Goal: Information Seeking & Learning: Find specific page/section

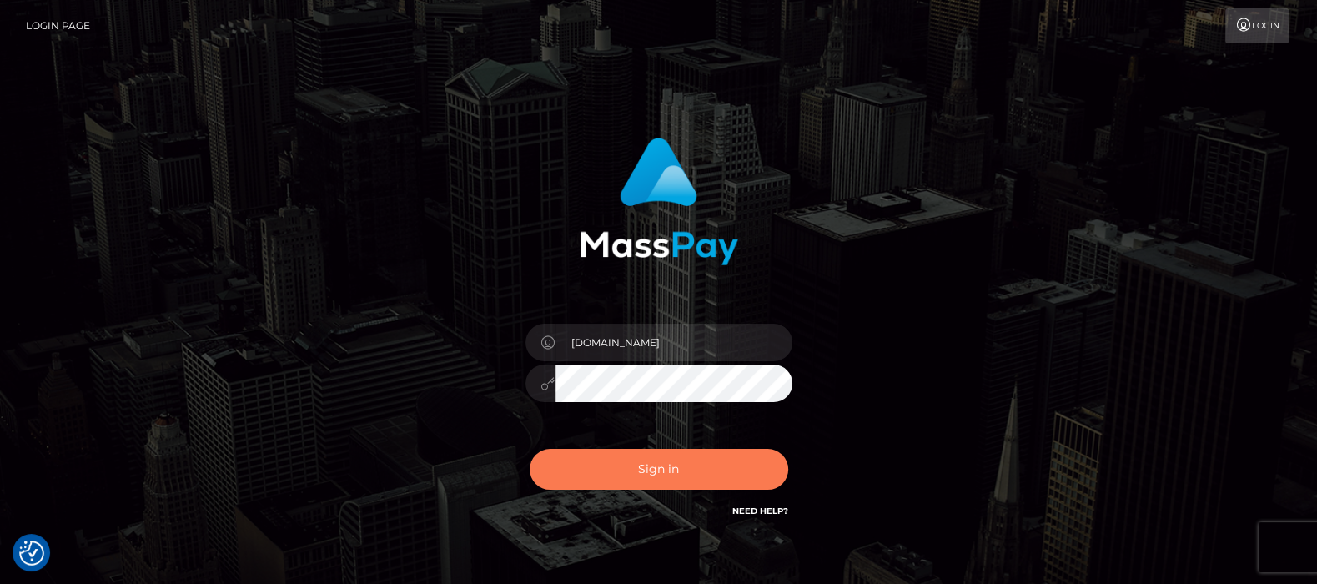
click at [674, 471] on button "Sign in" at bounding box center [659, 469] width 259 height 41
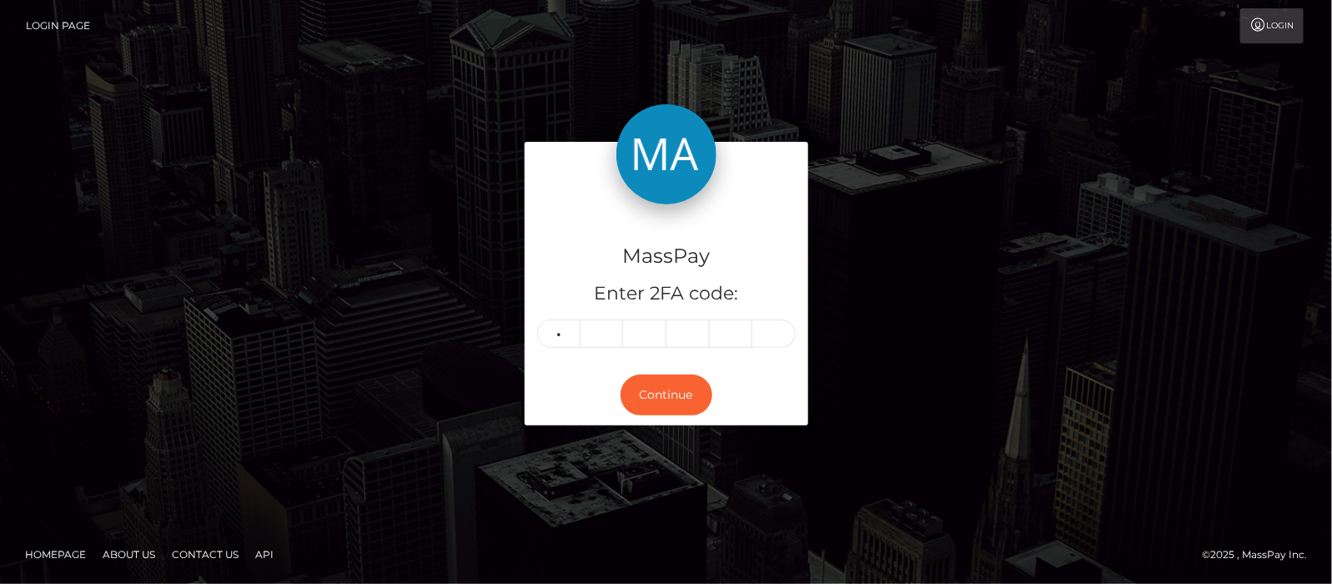
type input "6"
type input "2"
type input "9"
type input "8"
type input "9"
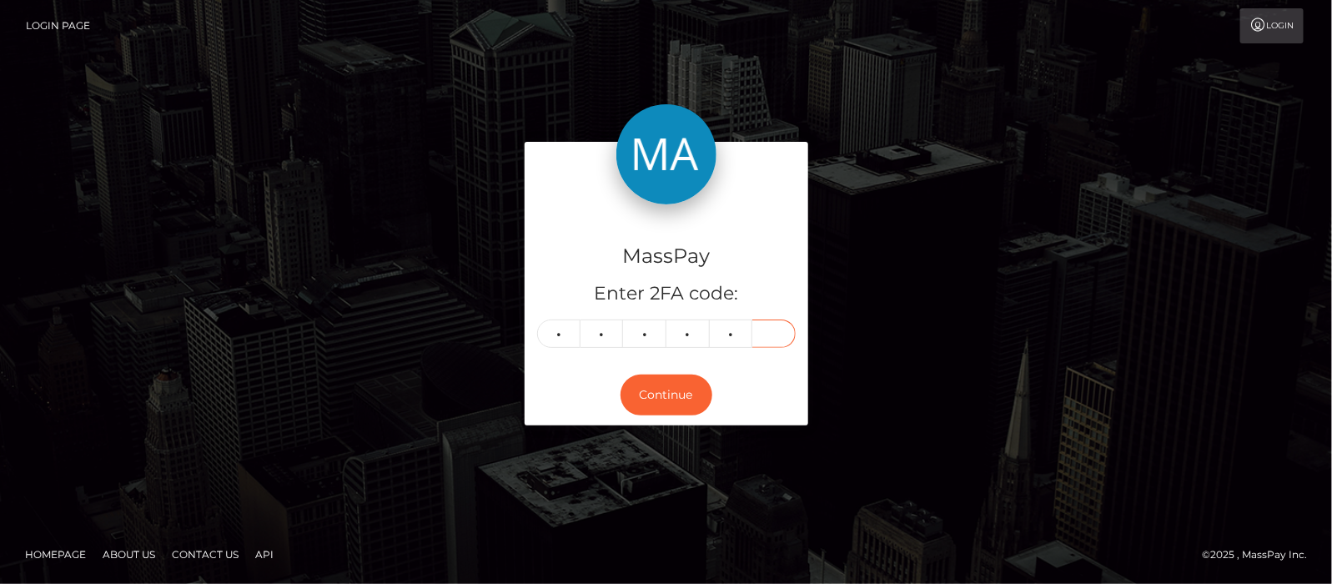
type input "2"
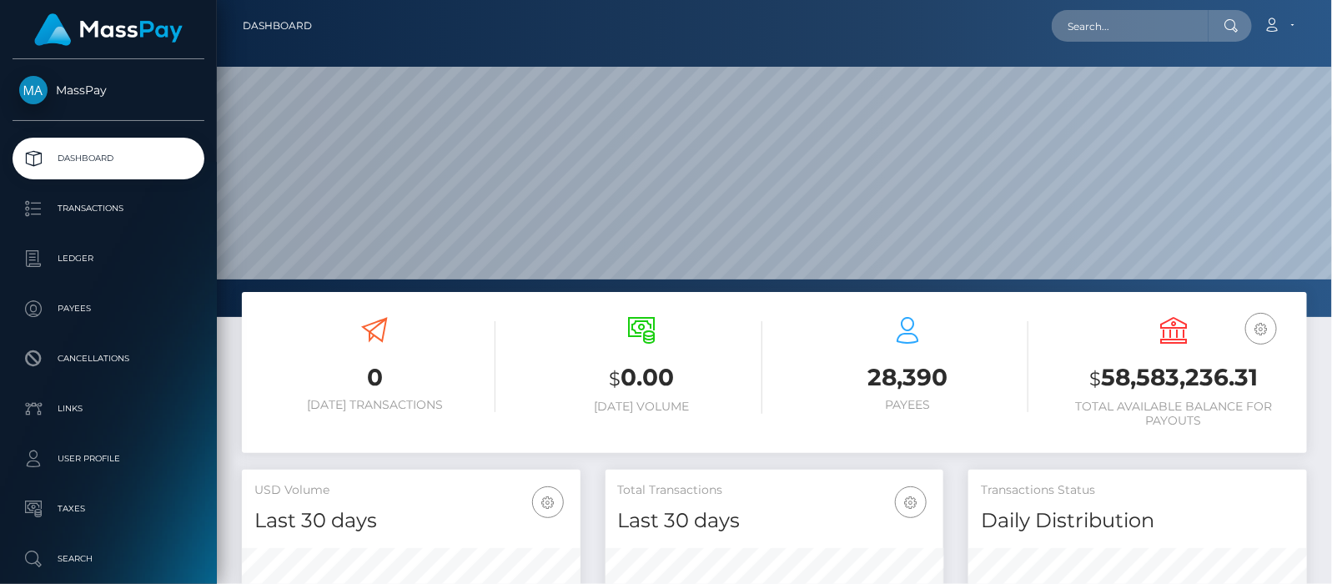
scroll to position [295, 339]
click at [1133, 17] on input "text" at bounding box center [1130, 26] width 157 height 32
paste input "amol2901.smitta@gmail.com"
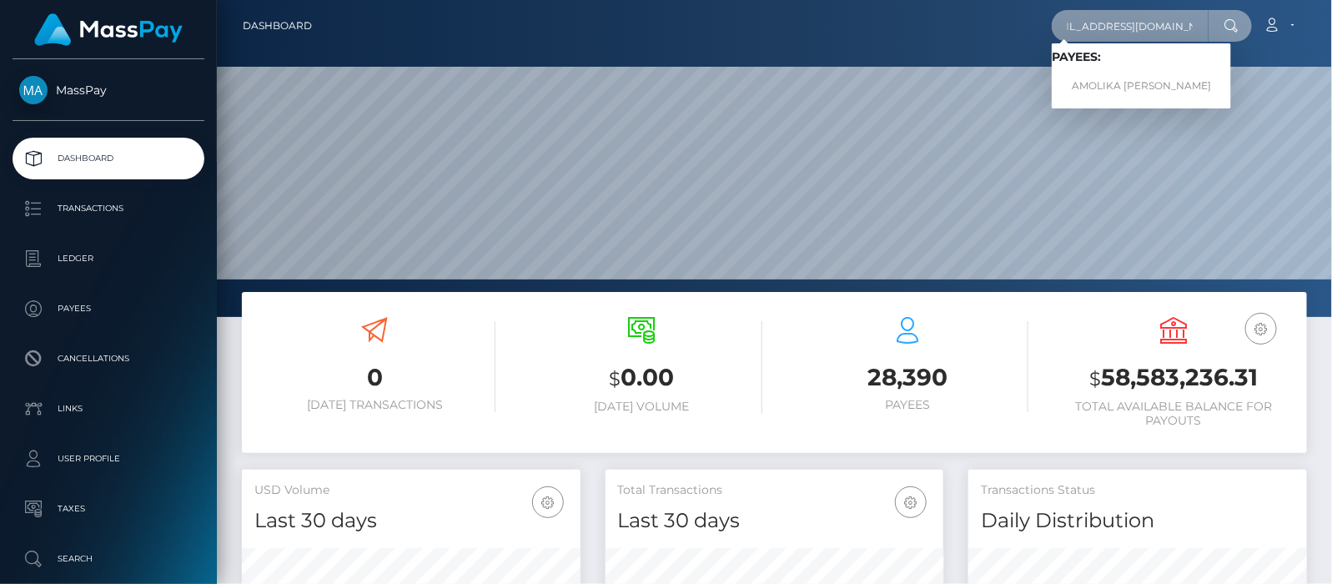
type input "amol2901.smitta@gmail.com"
click at [1120, 82] on link "AMOLIKA HARI IYENGAR" at bounding box center [1141, 86] width 179 height 31
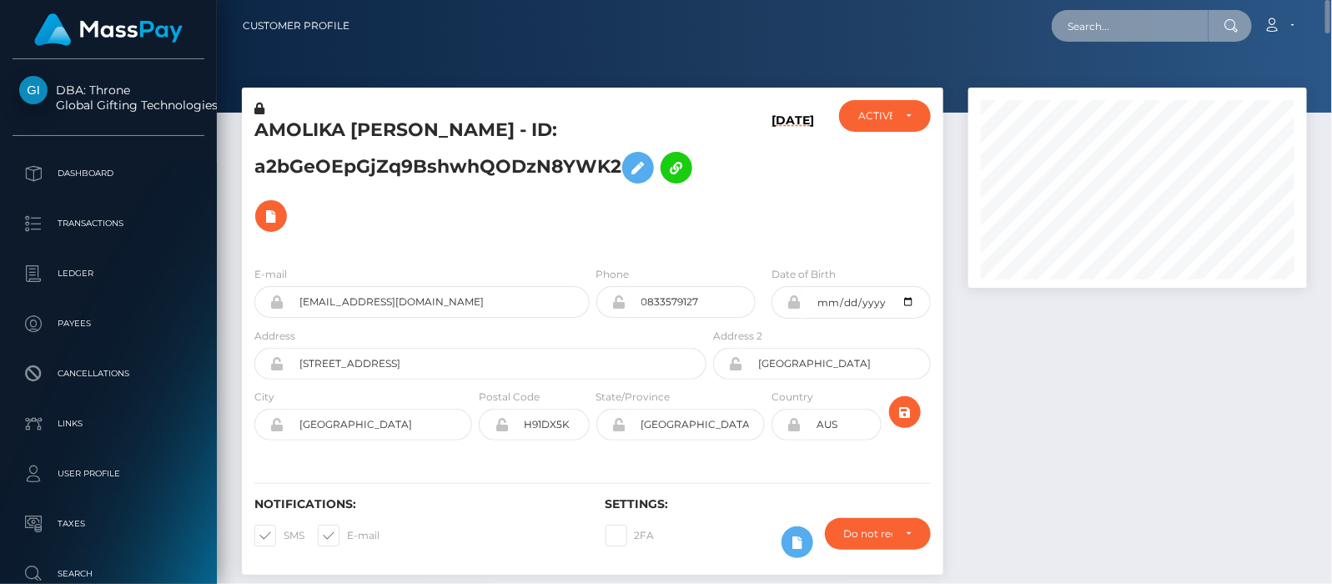
click at [1125, 29] on input "text" at bounding box center [1130, 26] width 157 height 32
paste input "zindiehuston@gmail.com"
drag, startPoint x: 1204, startPoint y: 24, endPoint x: 967, endPoint y: 26, distance: 236.9
click at [967, 26] on div "zindiehuston@gmail.com Loading... Loading... Account Edit Profile" at bounding box center [834, 25] width 943 height 35
type input "zindiehuston@gmail.com"
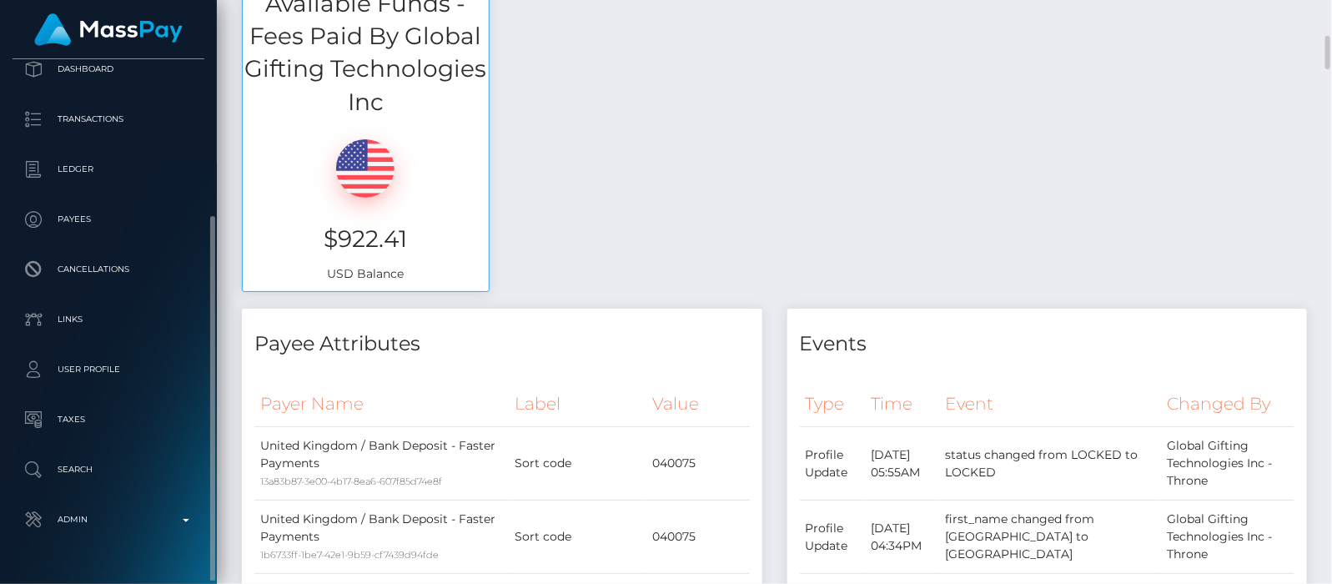
scroll to position [147, 0]
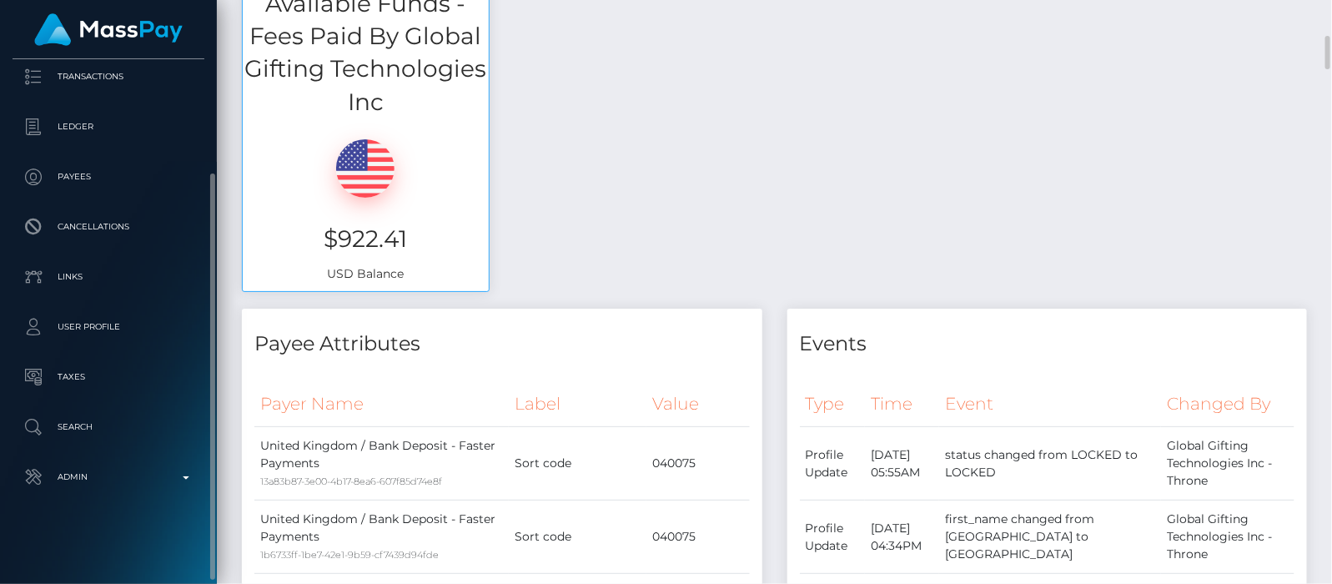
click at [97, 420] on p "Search" at bounding box center [108, 427] width 179 height 25
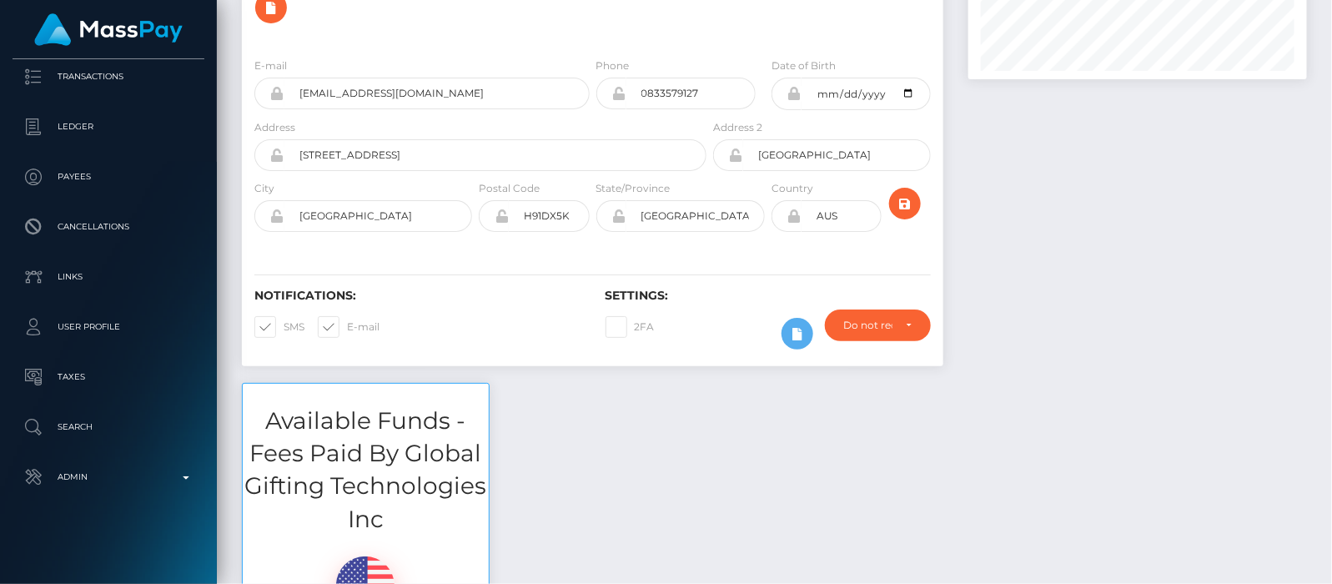
scroll to position [104, 0]
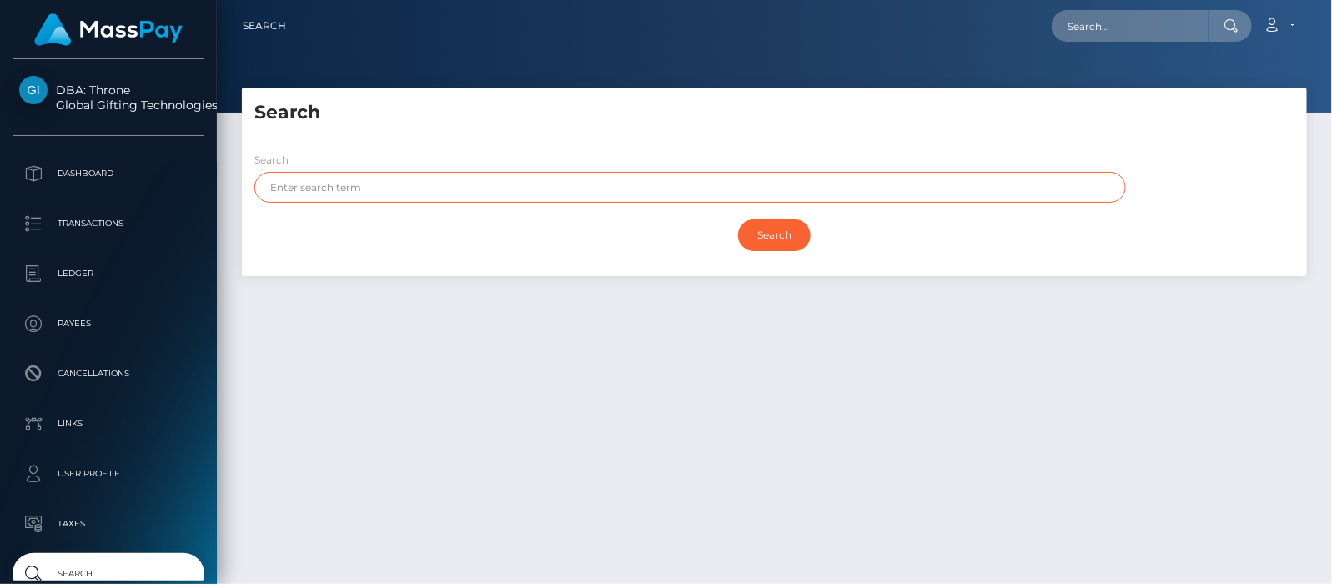
click at [414, 192] on input "text" at bounding box center [690, 187] width 872 height 31
paste input "Abogail"
type input "Abogail"
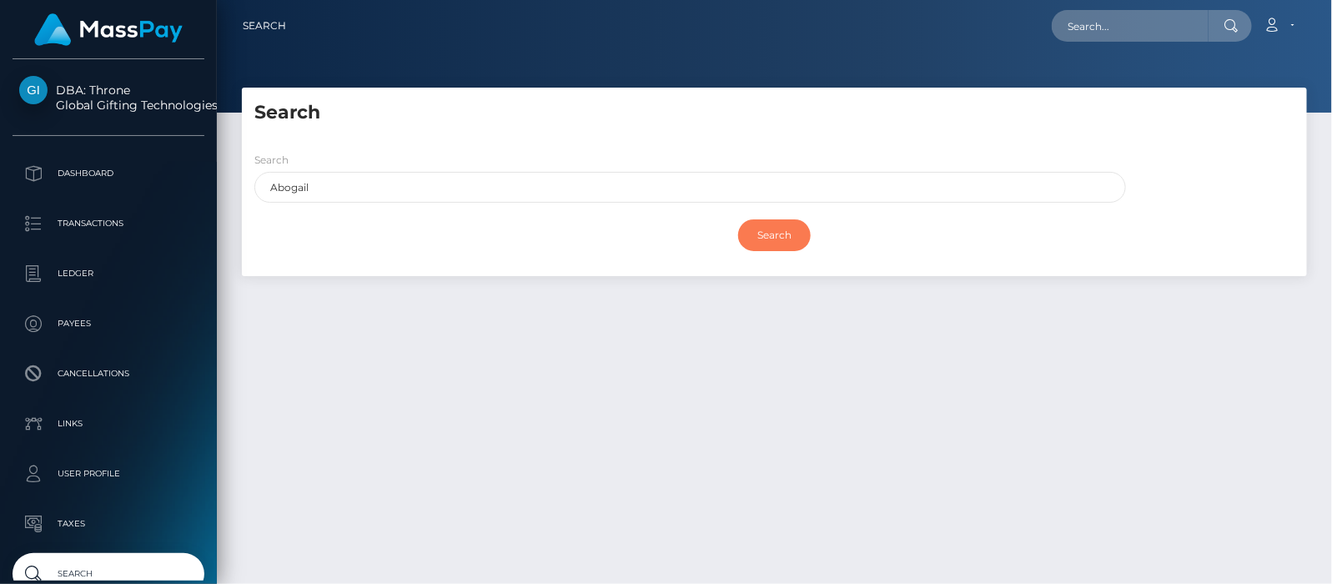
click at [760, 234] on input "Search" at bounding box center [774, 235] width 73 height 32
click at [756, 230] on input "Search" at bounding box center [774, 235] width 73 height 32
click at [772, 234] on input "Search" at bounding box center [774, 235] width 73 height 32
click at [783, 232] on input "Search" at bounding box center [774, 235] width 73 height 32
click at [768, 230] on input "Search" at bounding box center [774, 235] width 73 height 32
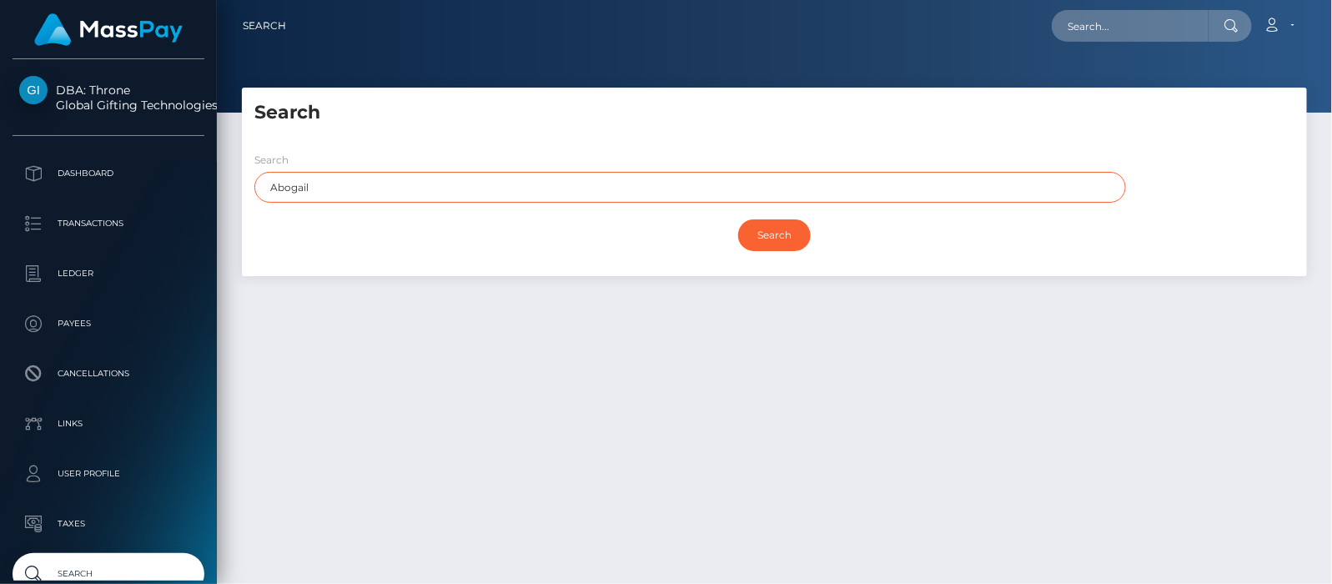
click at [329, 187] on input "Abogail" at bounding box center [690, 187] width 872 height 31
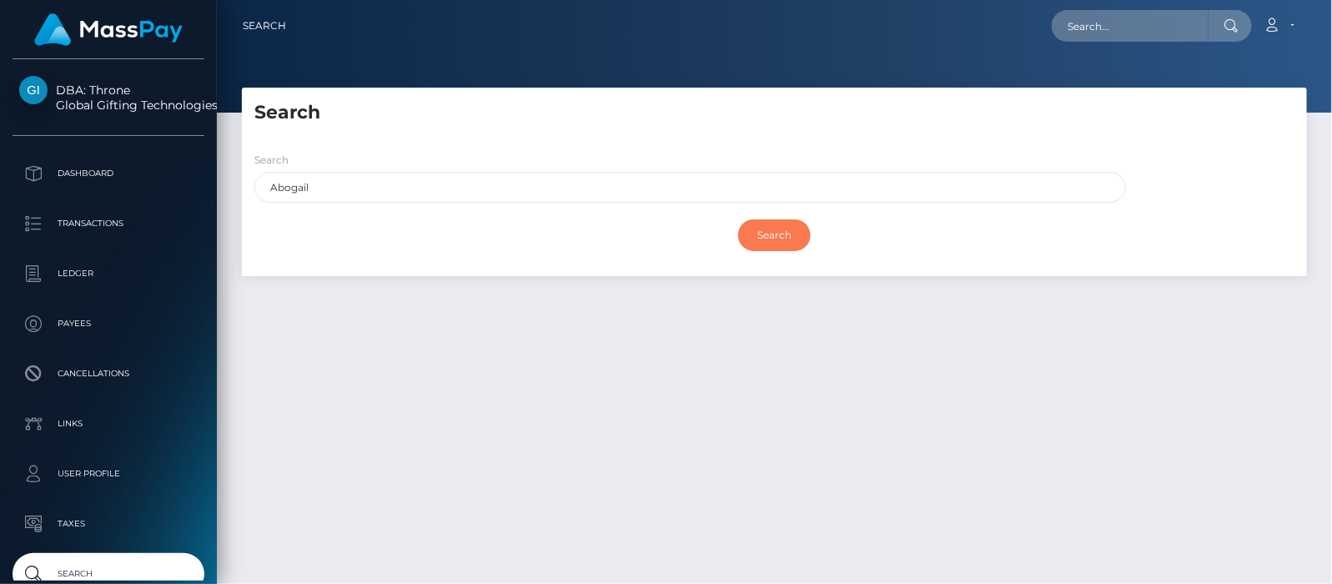
click at [770, 227] on input "Search" at bounding box center [774, 235] width 73 height 32
click at [788, 234] on input "Search" at bounding box center [774, 235] width 73 height 32
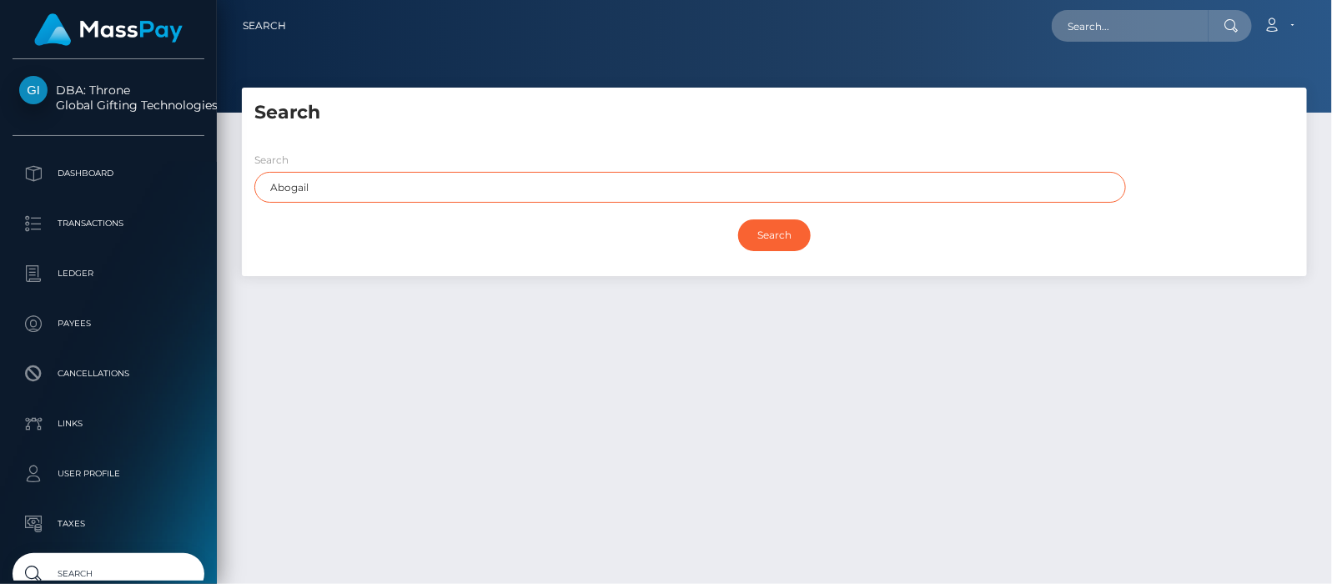
click at [412, 189] on input "Abogail" at bounding box center [690, 187] width 872 height 31
click at [738, 219] on input "Search" at bounding box center [774, 235] width 73 height 32
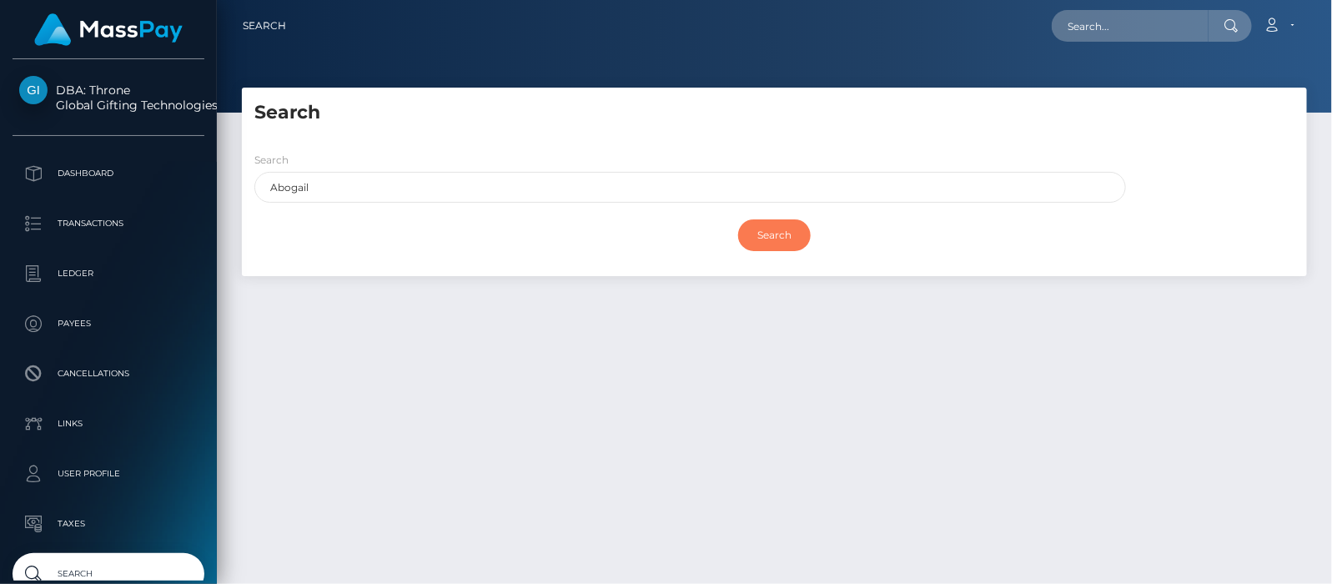
click at [759, 226] on input "Search" at bounding box center [774, 235] width 73 height 32
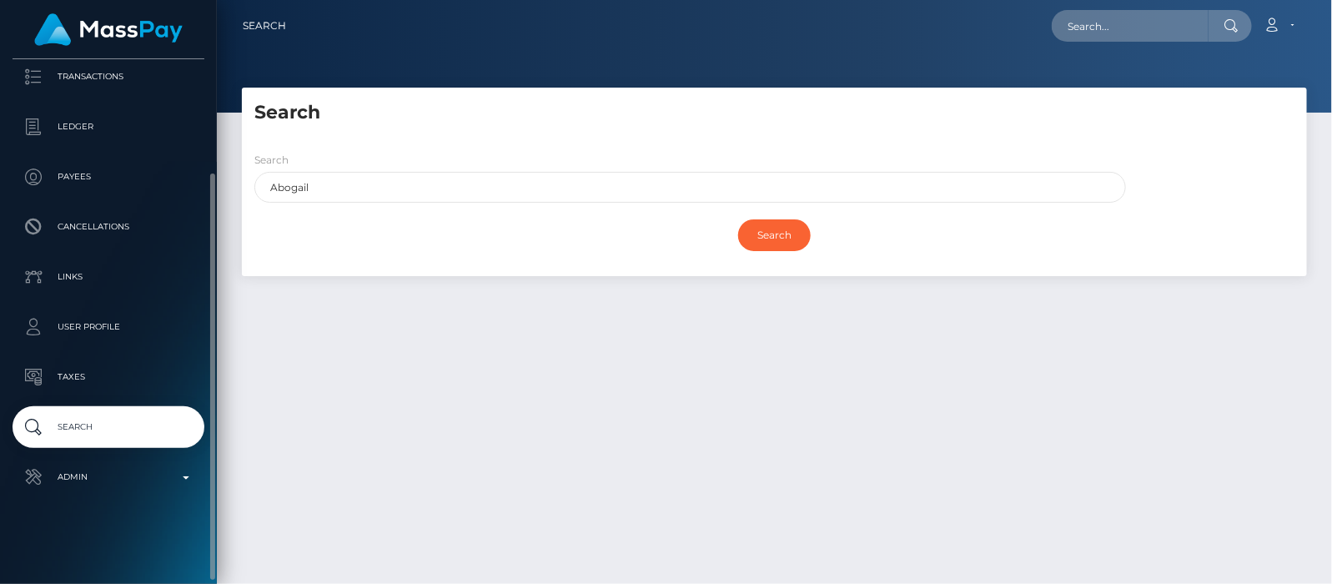
click at [73, 426] on p "Search" at bounding box center [108, 427] width 179 height 25
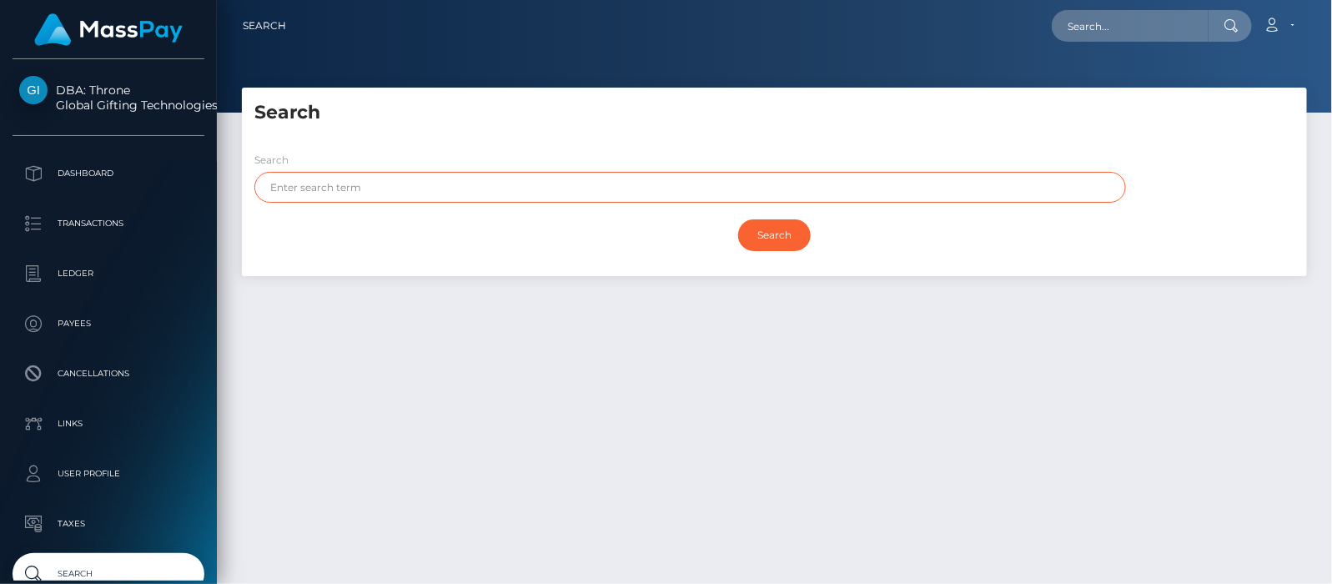
click at [343, 191] on input "text" at bounding box center [690, 187] width 872 height 31
paste input "[PERSON_NAME]"
drag, startPoint x: 368, startPoint y: 185, endPoint x: 310, endPoint y: 184, distance: 57.6
click at [310, 184] on input "[PERSON_NAME]" at bounding box center [690, 187] width 872 height 31
type input "Abogail"
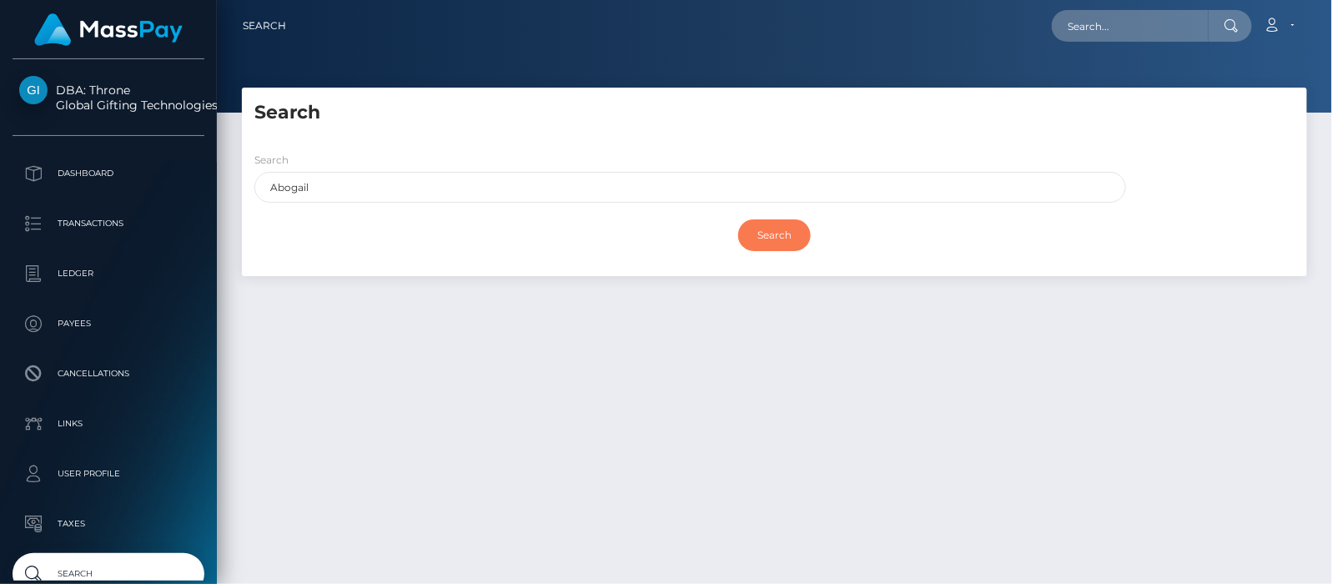
click at [753, 236] on input "Search" at bounding box center [774, 235] width 73 height 32
click at [777, 233] on input "Search" at bounding box center [774, 235] width 73 height 32
click at [791, 226] on input "Search" at bounding box center [774, 235] width 73 height 32
click at [777, 229] on input "Search" at bounding box center [774, 235] width 73 height 32
click at [768, 234] on input "Search" at bounding box center [774, 235] width 73 height 32
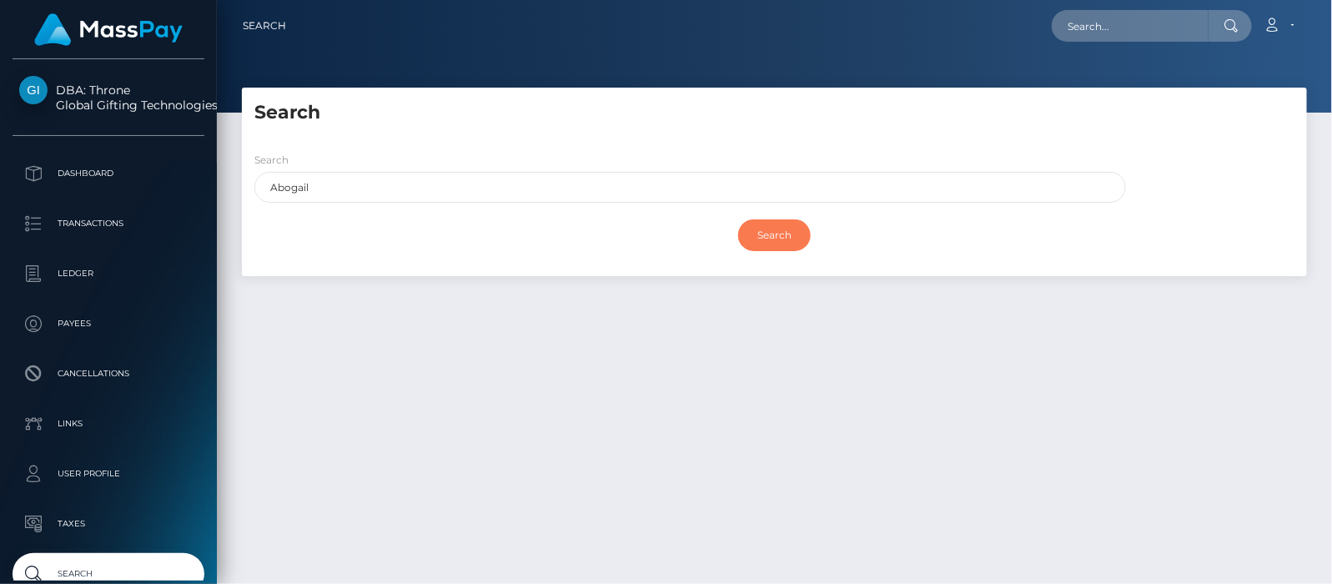
click at [768, 234] on input "Search" at bounding box center [774, 235] width 73 height 32
click at [79, 174] on p "Dashboard" at bounding box center [108, 173] width 179 height 25
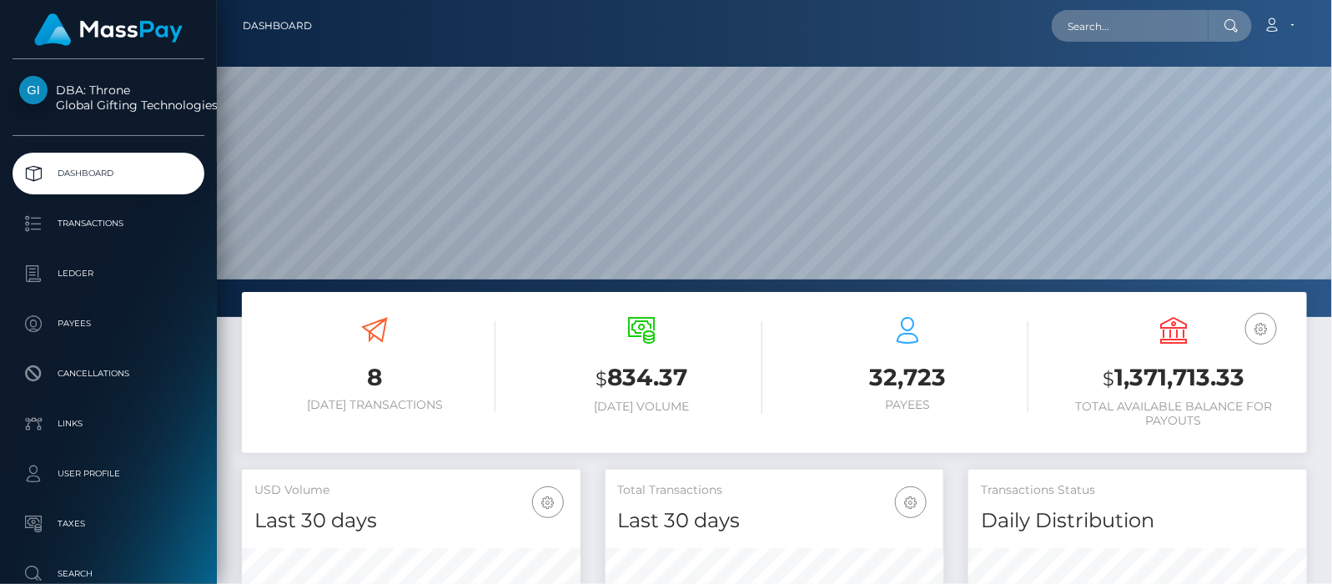
scroll to position [295, 339]
click at [1116, 23] on input "text" at bounding box center [1130, 26] width 157 height 32
paste input "kaito.yeen@gmail.com"
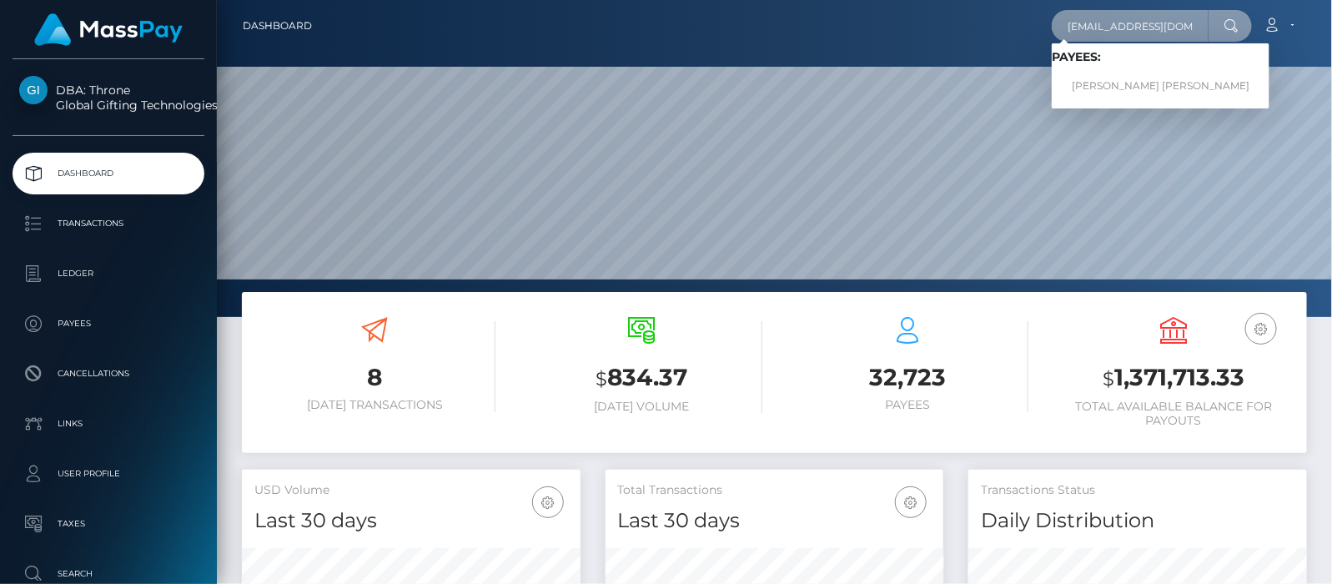
type input "kaito.yeen@gmail.com"
click at [1099, 83] on link "ILONA BELLE MATTOS" at bounding box center [1161, 86] width 218 height 31
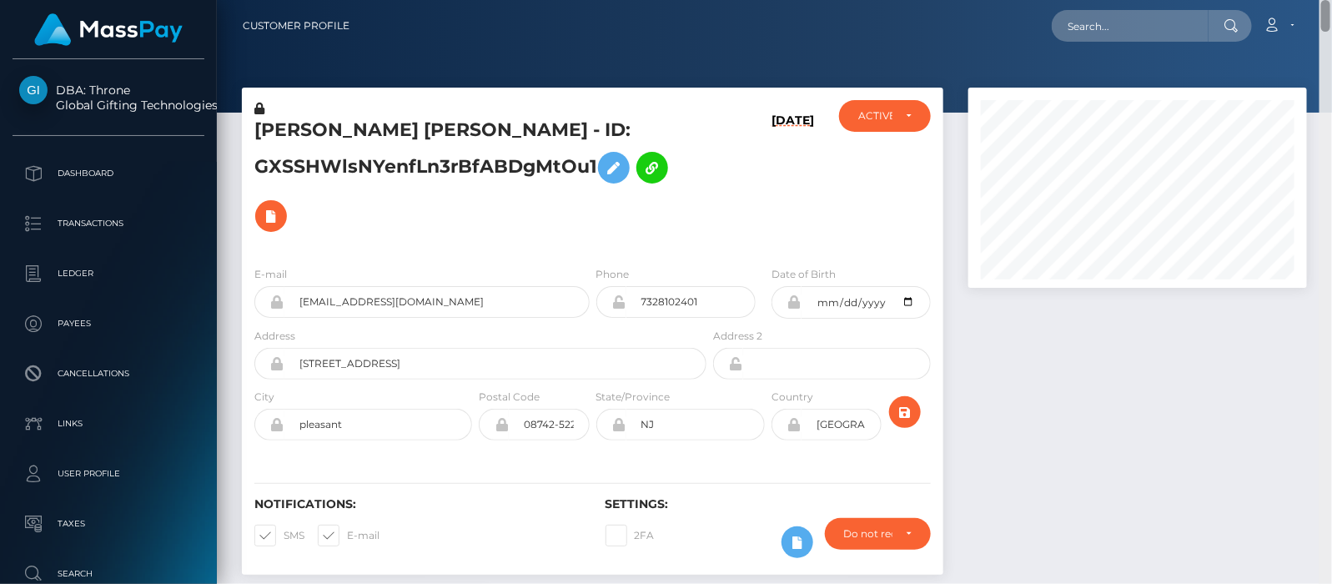
drag, startPoint x: 1323, startPoint y: 257, endPoint x: 1315, endPoint y: 5, distance: 252.0
click at [1315, 5] on div "Customer Profile Loading... Loading..." at bounding box center [774, 292] width 1115 height 584
click at [1163, 26] on input "text" at bounding box center [1130, 26] width 157 height 32
paste input "[EMAIL_ADDRESS][DOMAIN_NAME]"
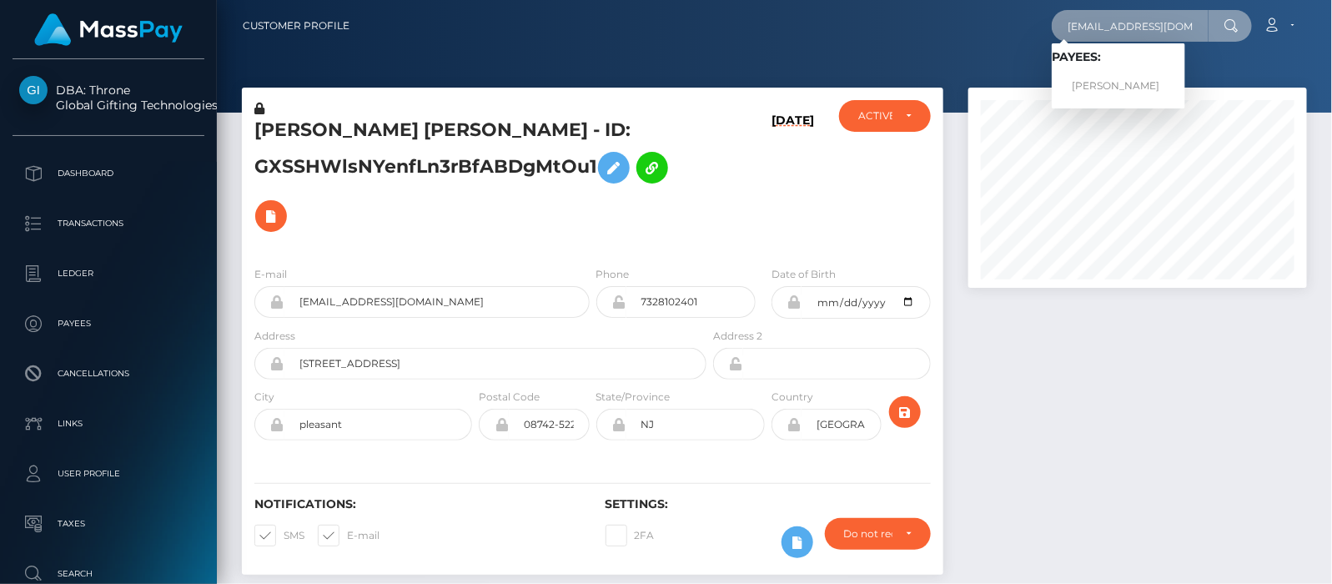
type input "[EMAIL_ADDRESS][DOMAIN_NAME]"
click at [1120, 79] on link "YISSEL CRESPO" at bounding box center [1118, 86] width 133 height 31
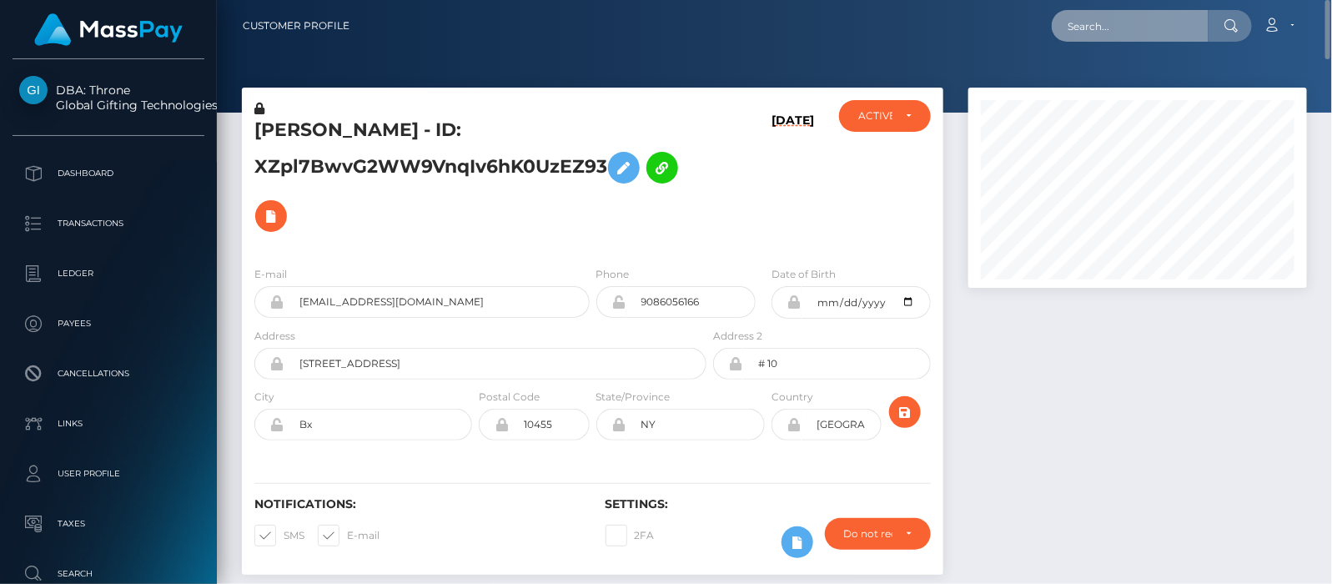
click at [1145, 22] on input "text" at bounding box center [1130, 26] width 157 height 32
paste input "[EMAIL_ADDRESS][DOMAIN_NAME]"
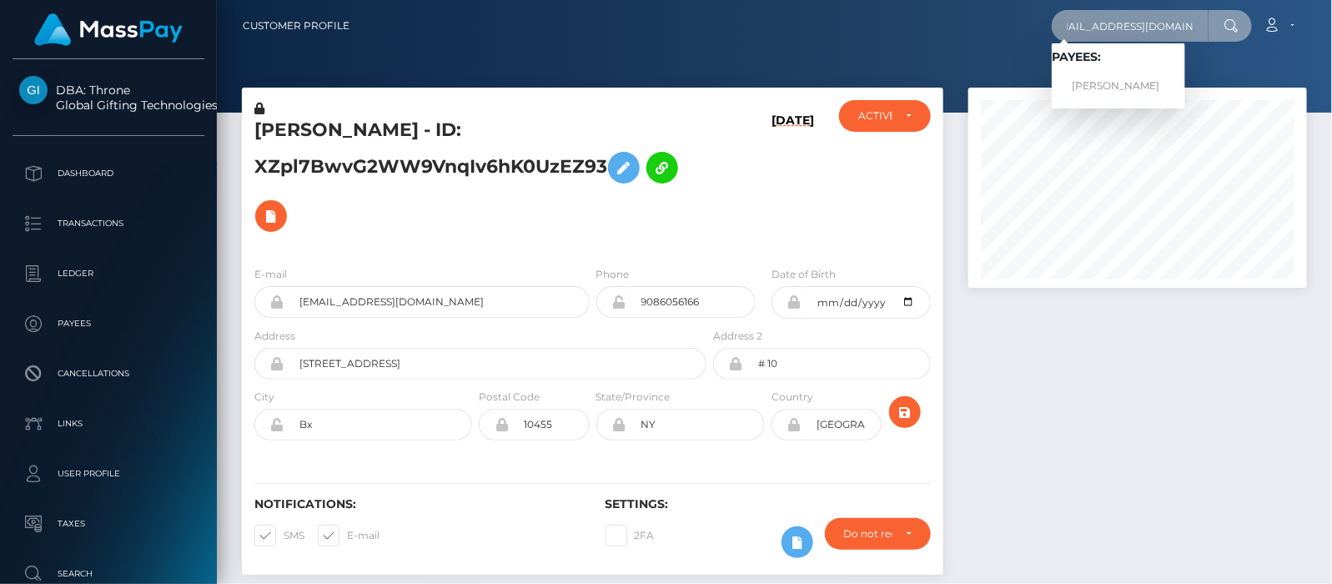
type input "[EMAIL_ADDRESS][DOMAIN_NAME]"
click at [1094, 83] on link "GÖKHAN CAN YILDIRIM" at bounding box center [1118, 86] width 133 height 31
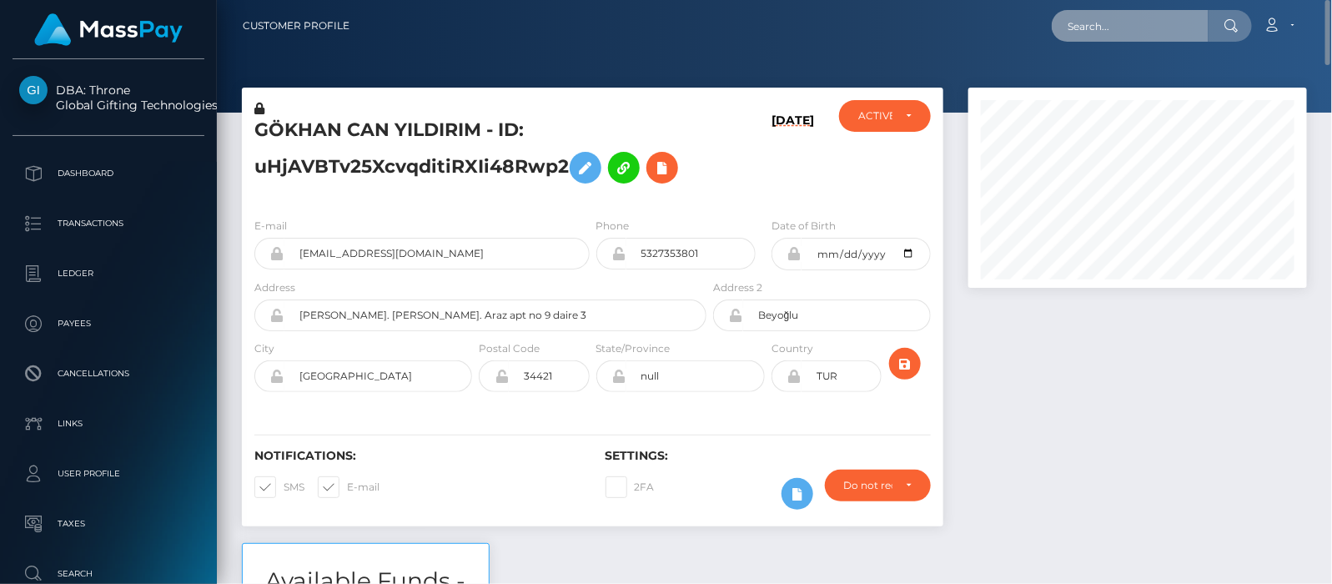
click at [1108, 28] on input "text" at bounding box center [1130, 26] width 157 height 32
paste input "[EMAIL_ADDRESS][DOMAIN_NAME]"
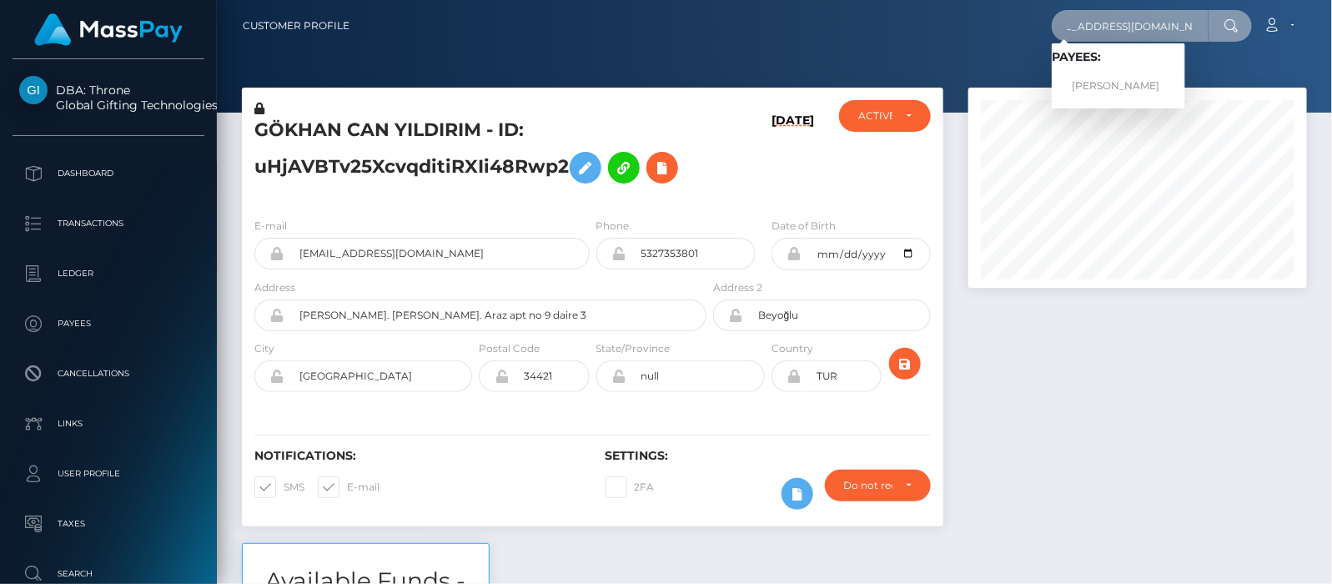
type input "goddesswillow35@gmail.com"
click at [1110, 82] on link "ZARA MARIE TAYLOR" at bounding box center [1118, 86] width 133 height 31
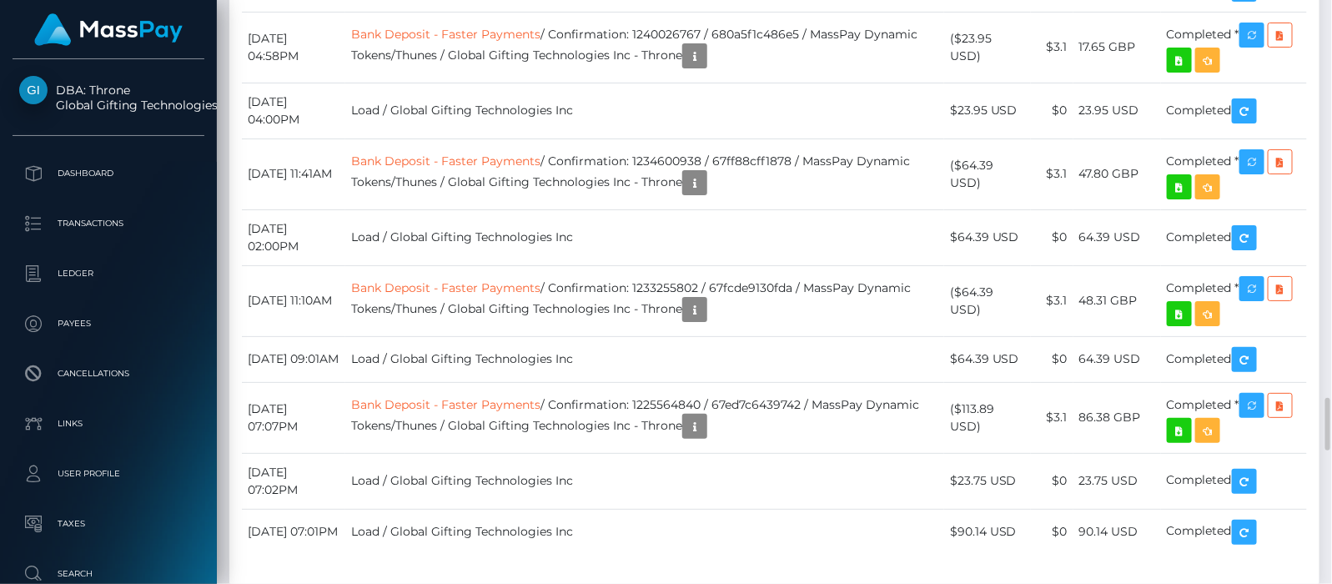
scroll to position [4275, 0]
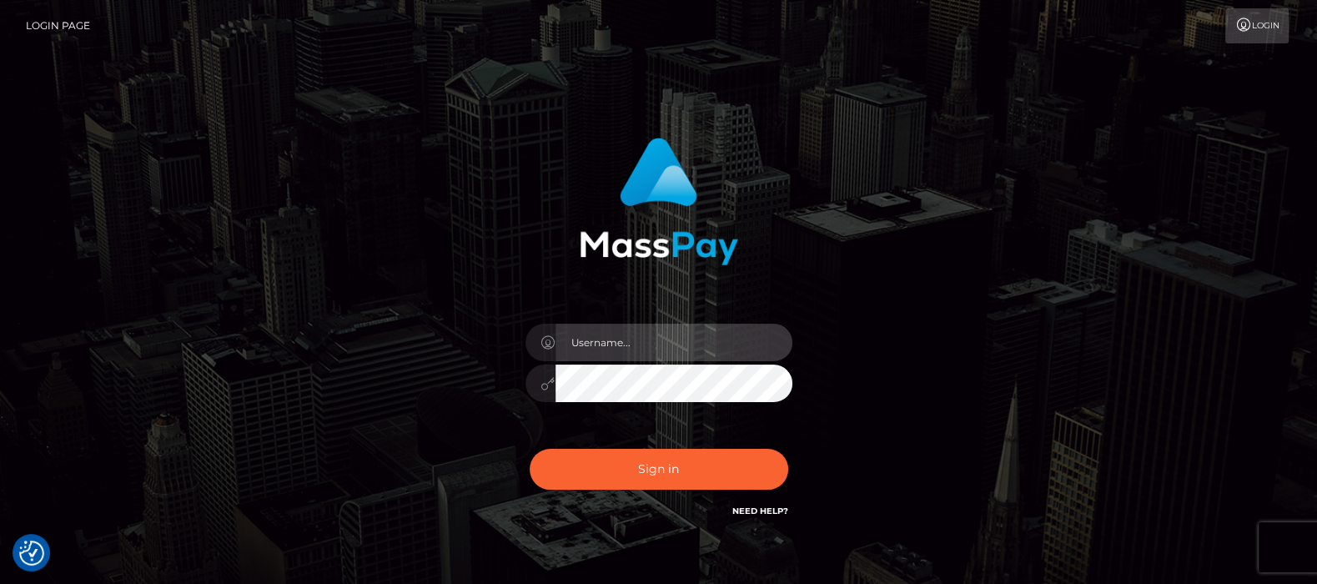
click at [601, 346] on input "text" at bounding box center [674, 343] width 237 height 38
click at [620, 355] on input "text" at bounding box center [674, 343] width 237 height 38
type input "[DOMAIN_NAME]"
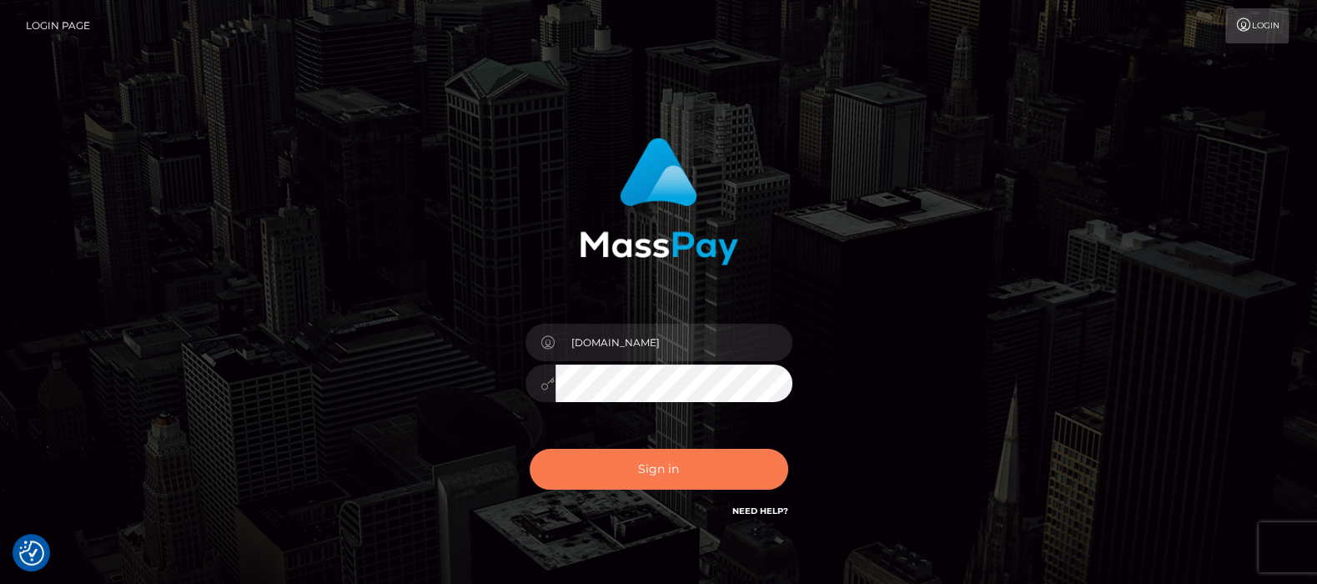
click at [658, 470] on button "Sign in" at bounding box center [659, 469] width 259 height 41
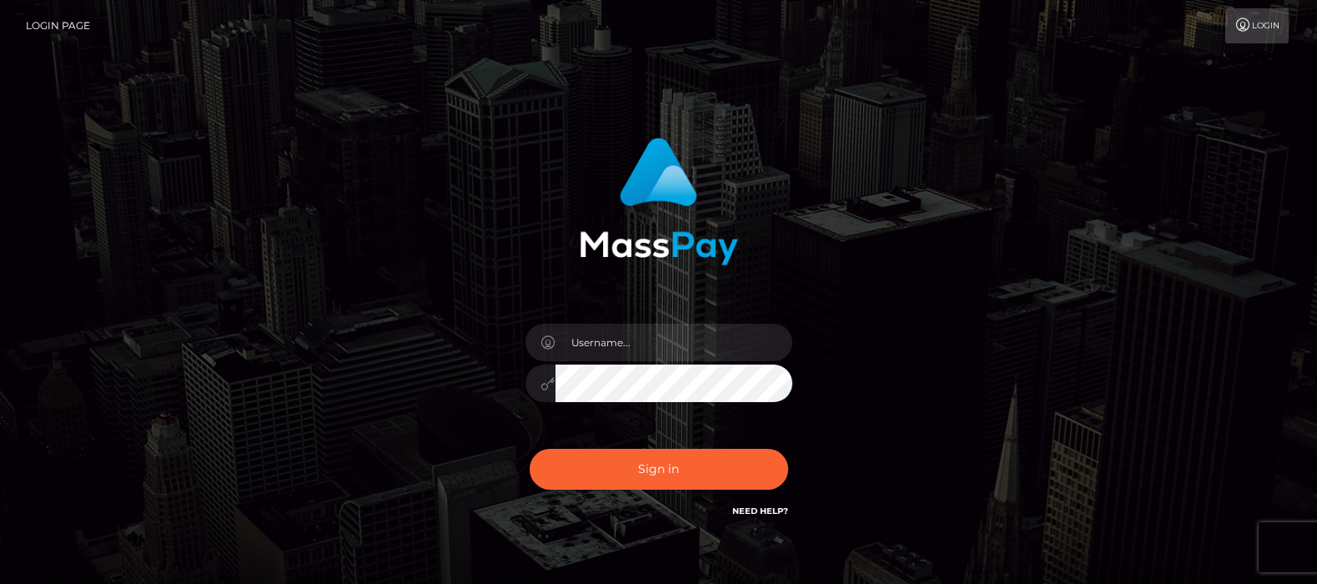
click at [610, 330] on input "text" at bounding box center [674, 343] width 237 height 38
type input "df.es"
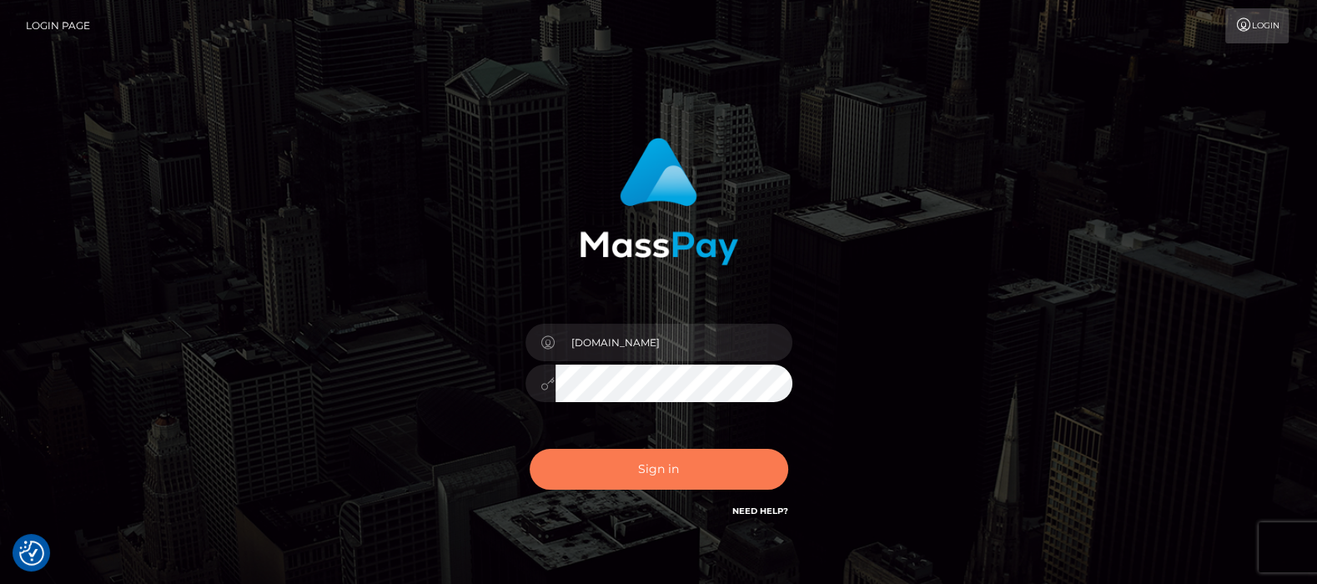
click at [666, 473] on button "Sign in" at bounding box center [659, 469] width 259 height 41
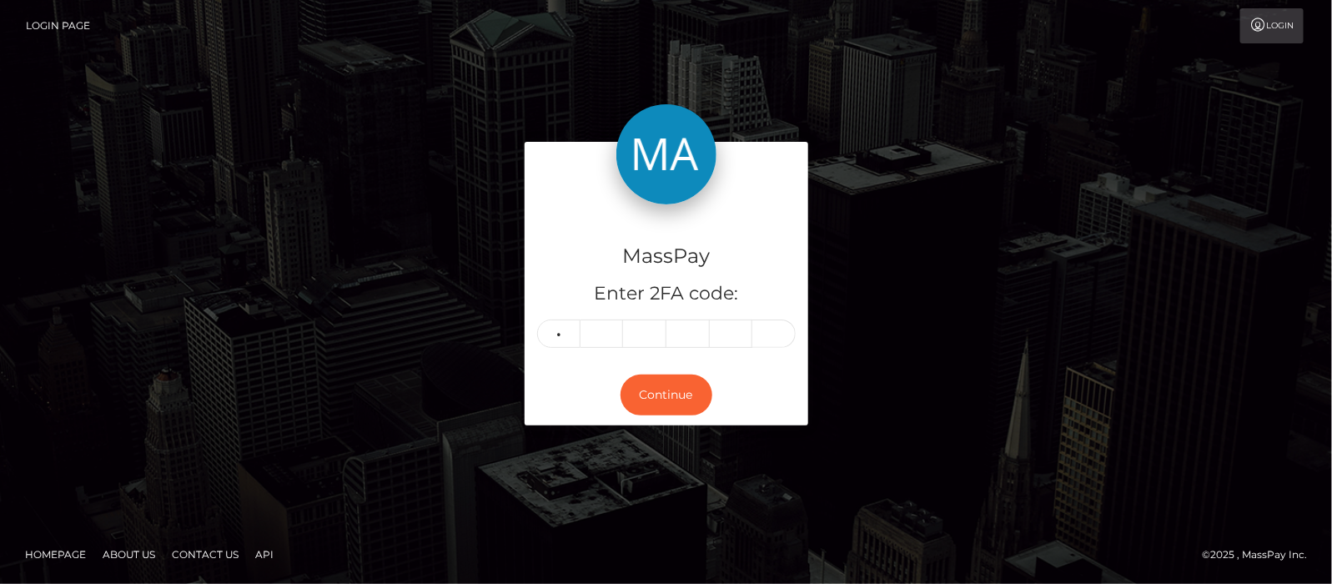
type input "4"
type input "0"
type input "4"
type input "6"
type input "8"
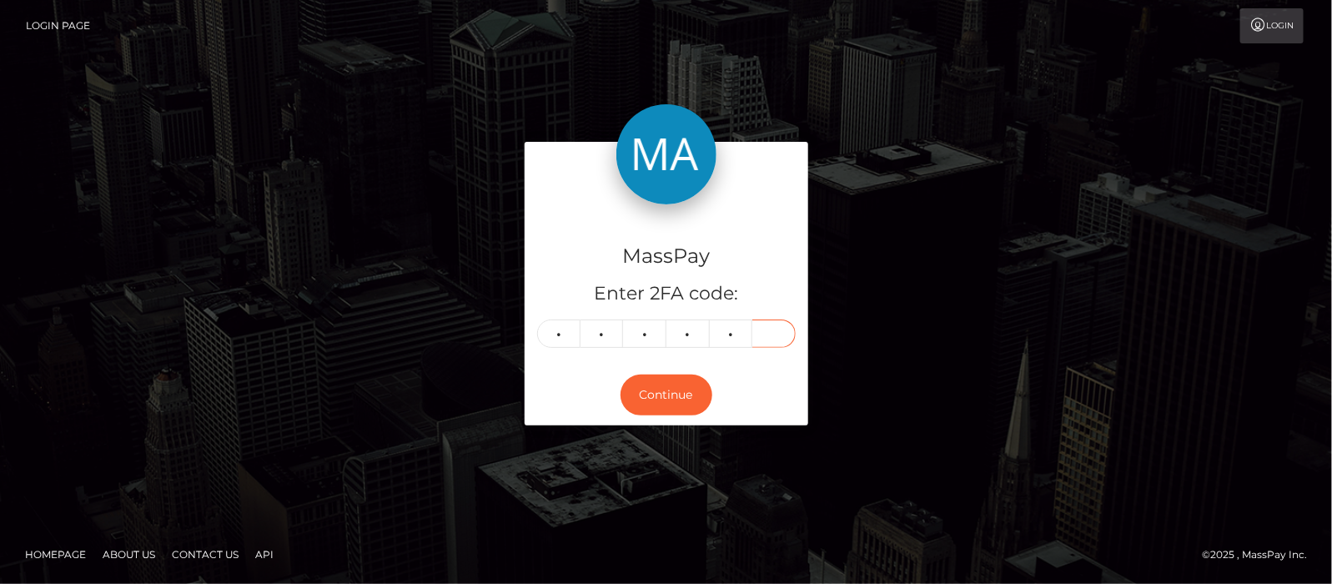
type input "2"
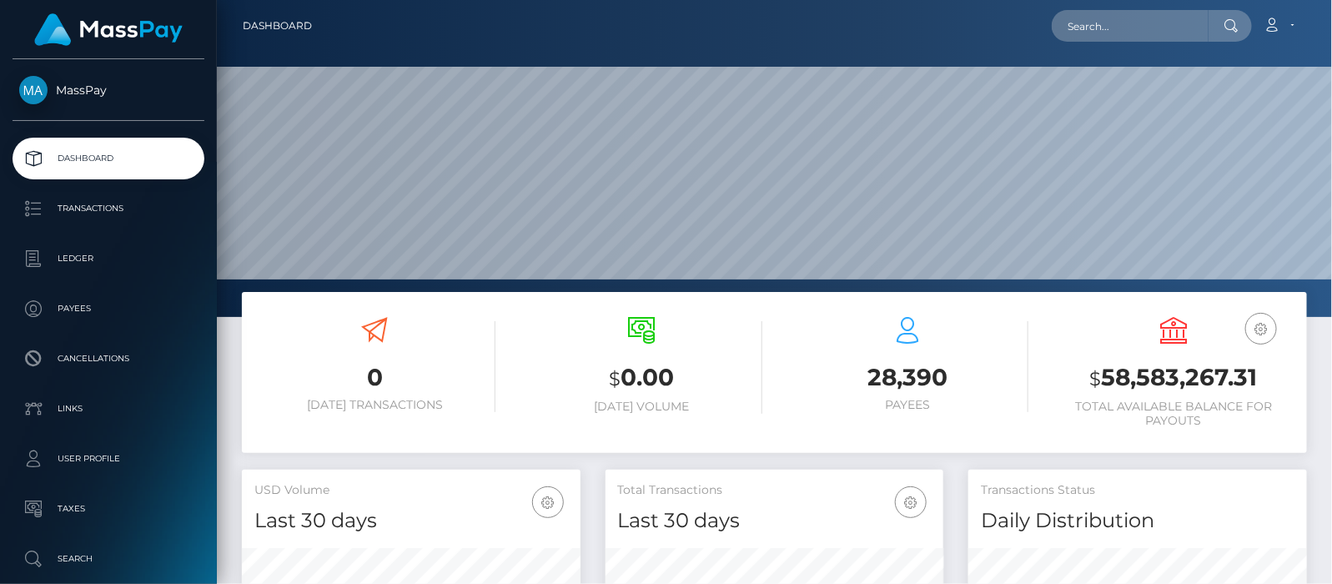
scroll to position [295, 339]
click at [1093, 26] on input "text" at bounding box center [1130, 26] width 157 height 32
paste input "[EMAIL_ADDRESS][DOMAIN_NAME]"
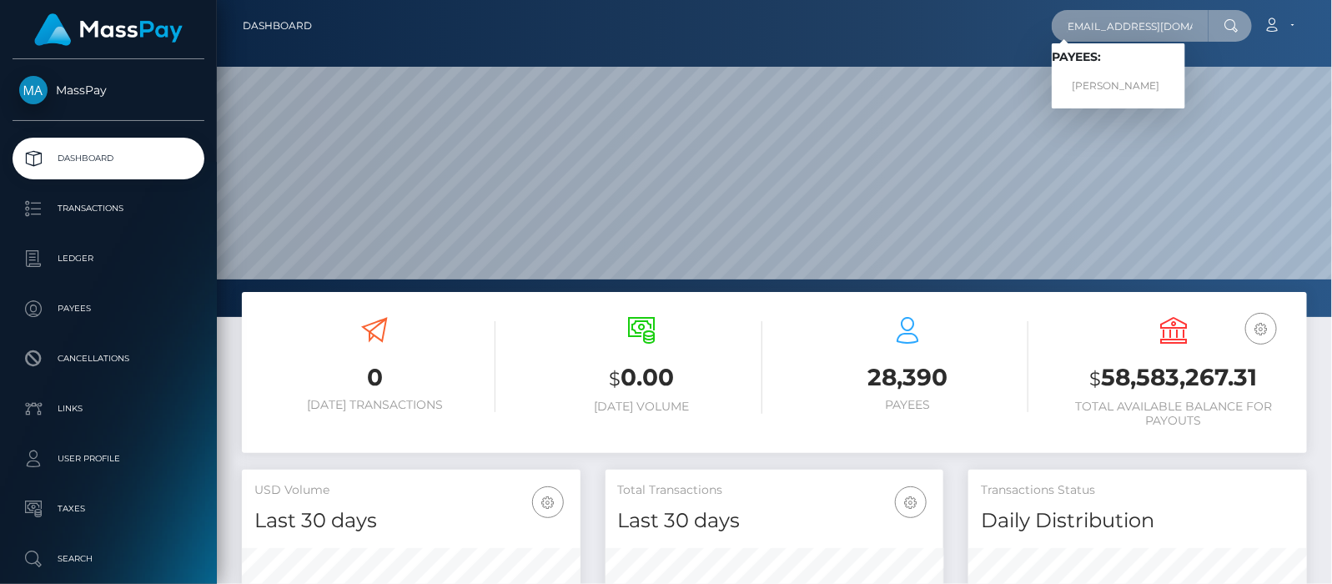
type input "[EMAIL_ADDRESS][DOMAIN_NAME]"
click at [1112, 83] on link "Nic Wozniak" at bounding box center [1118, 86] width 133 height 31
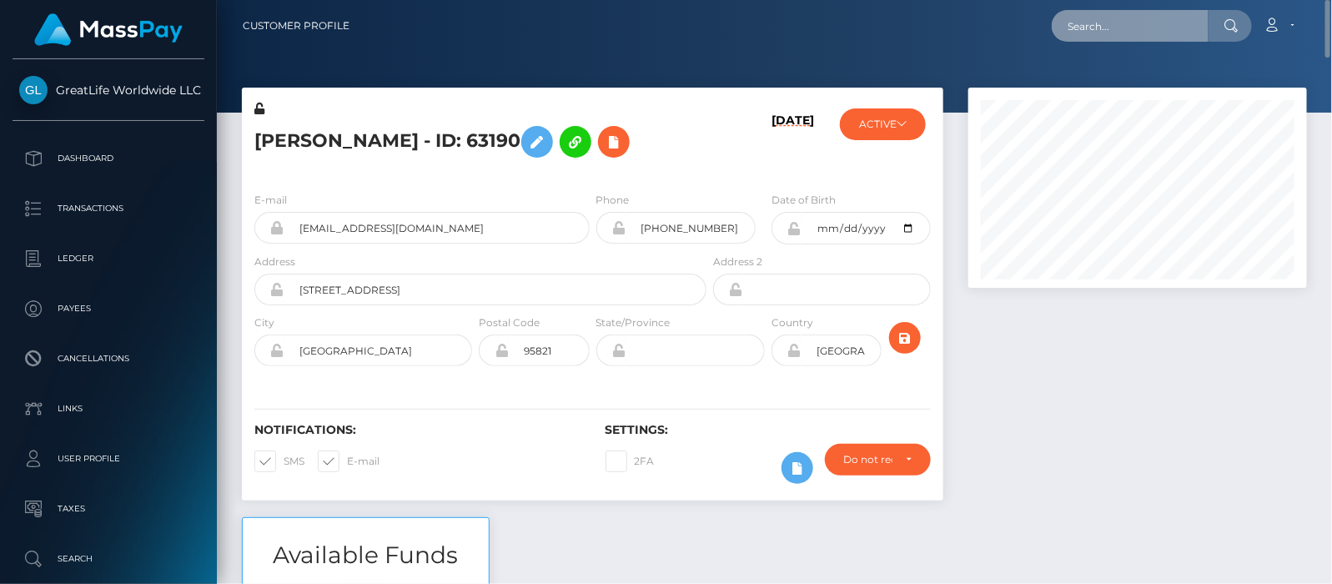
click at [1139, 23] on input "text" at bounding box center [1130, 26] width 157 height 32
paste input "[EMAIL_ADDRESS][DOMAIN_NAME]"
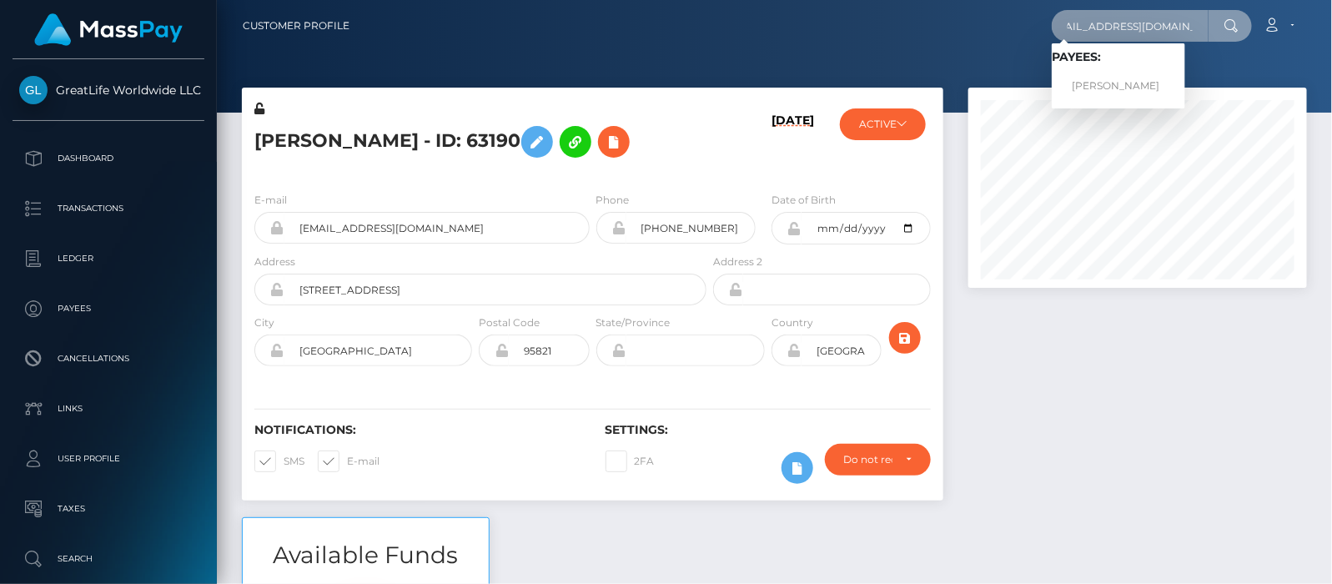
type input "[EMAIL_ADDRESS][DOMAIN_NAME]"
click at [1122, 88] on link "[PERSON_NAME]" at bounding box center [1118, 86] width 133 height 31
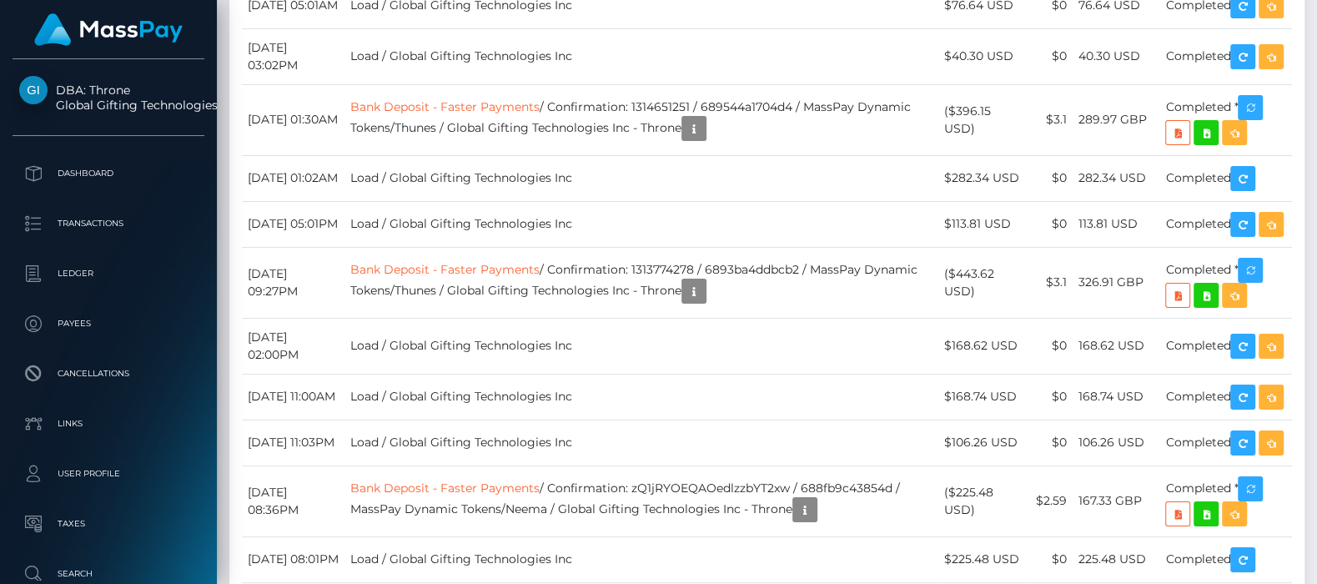
scroll to position [200, 334]
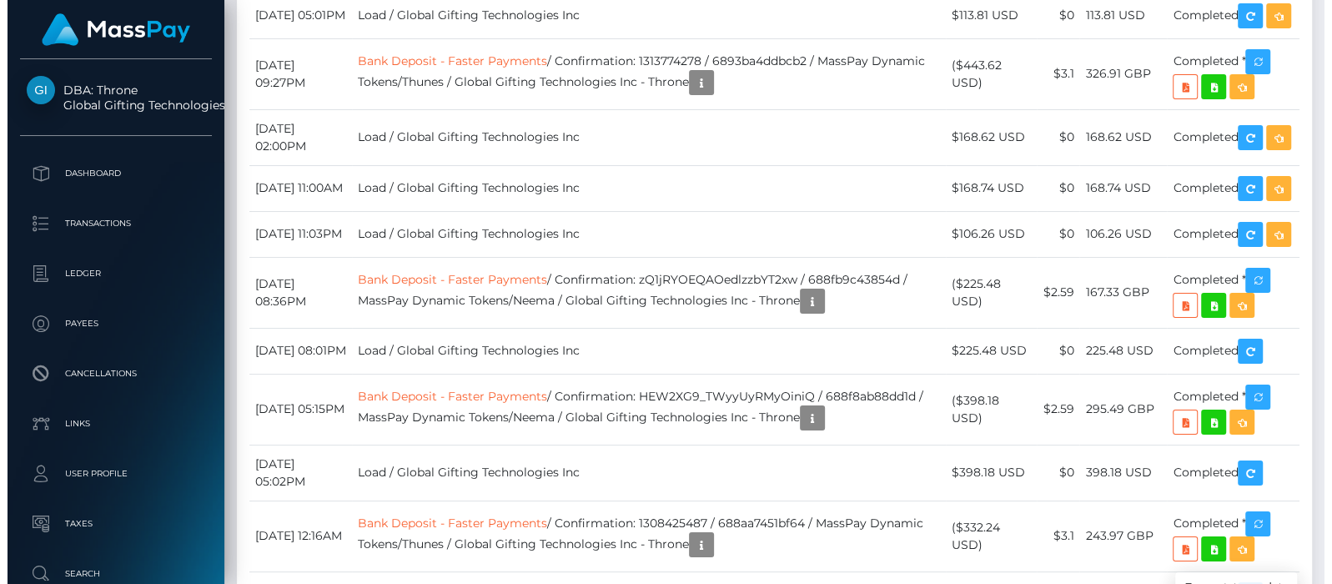
scroll to position [13242, 0]
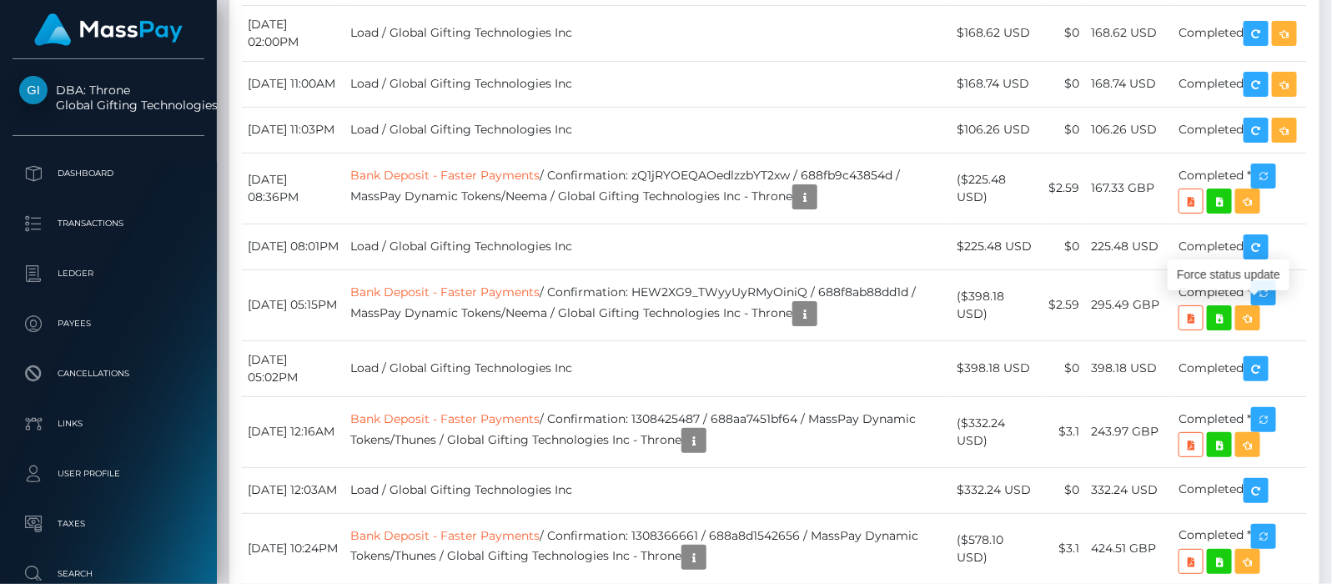
scroll to position [12929, 0]
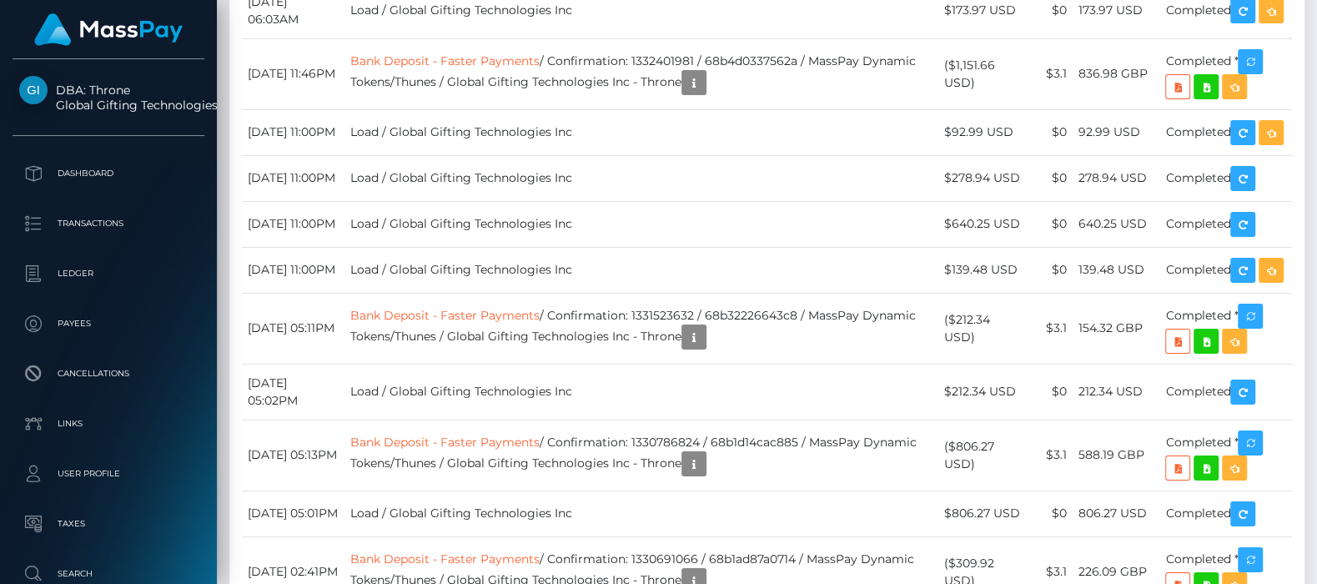
scroll to position [9280, 0]
